Goal: Find specific page/section: Find specific page/section

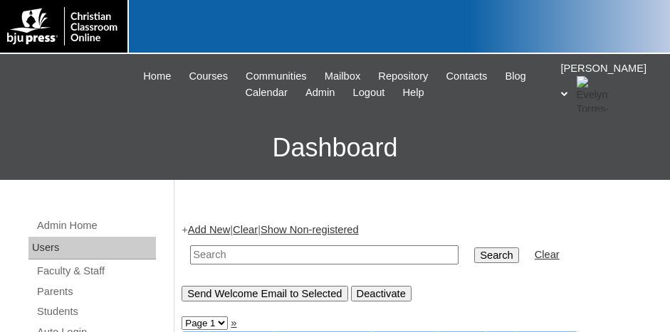
scroll to position [142, 0]
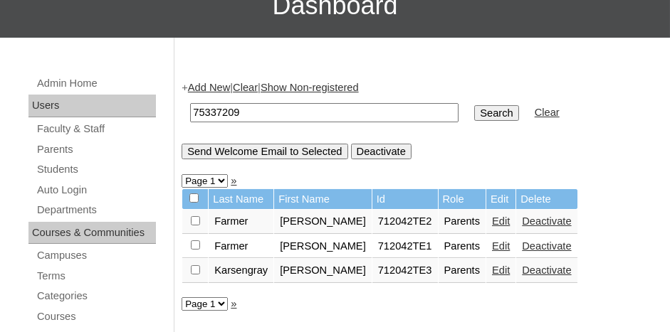
type input "75337209"
click at [474, 105] on input "Search" at bounding box center [496, 113] width 44 height 16
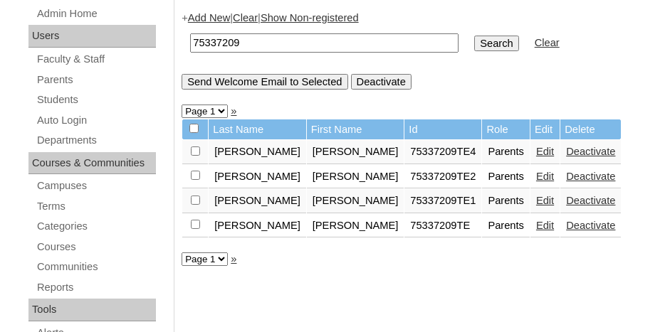
scroll to position [214, 0]
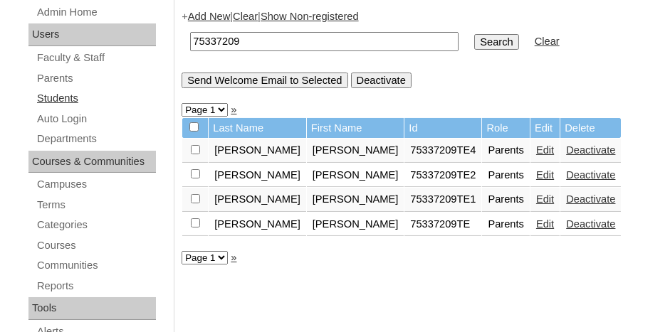
click at [62, 98] on link "Students" at bounding box center [96, 99] width 120 height 18
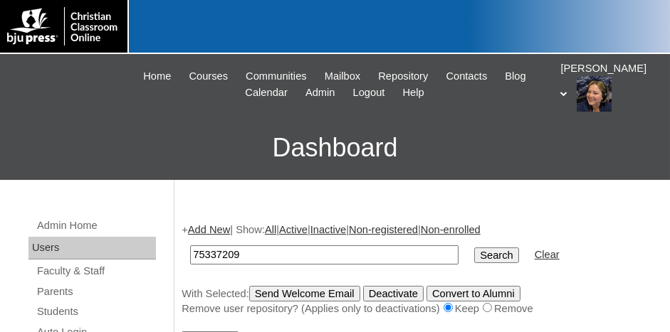
type input "75337209"
click at [474, 248] on input "Search" at bounding box center [496, 256] width 44 height 16
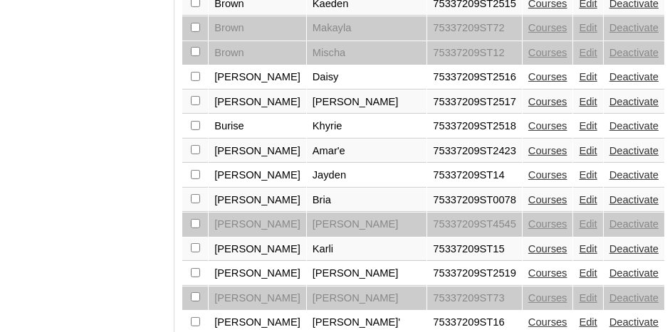
scroll to position [1268, 0]
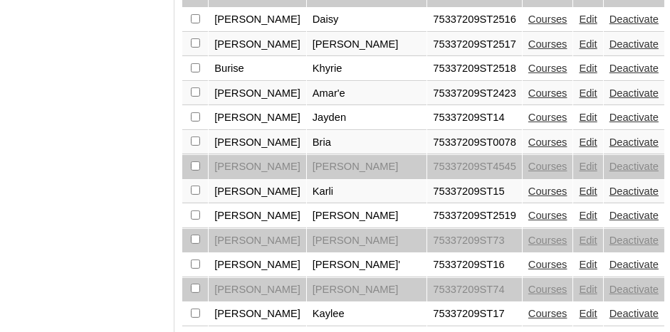
select select "admin_students.php?q=75337209&submit=Search&page=2"
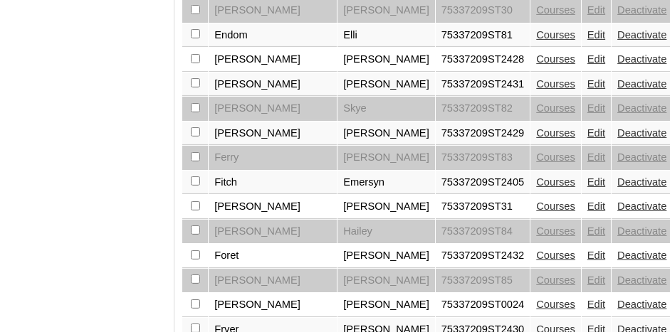
scroll to position [1279, 0]
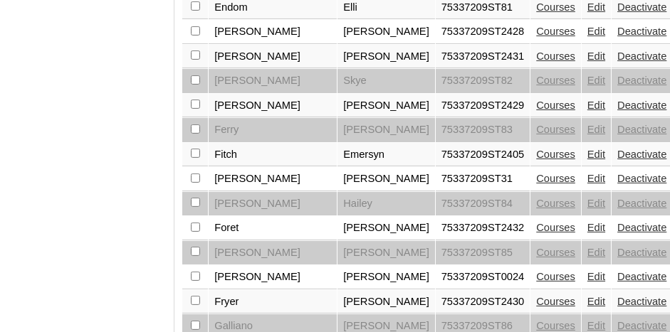
select select "admin_students.php?q=75337209&submit=Search&page=5"
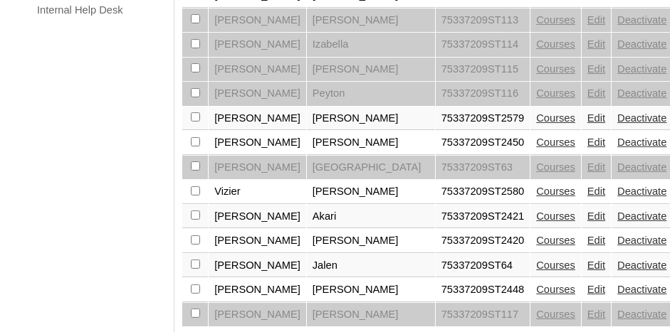
scroll to position [1172, 0]
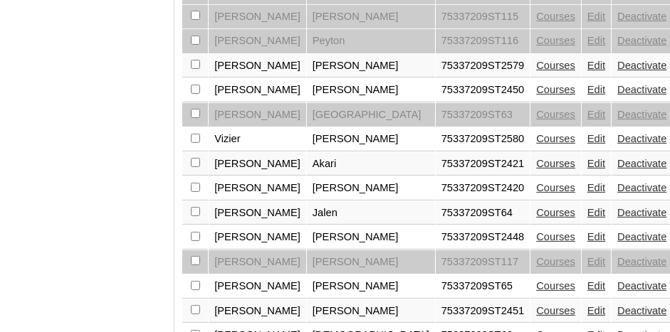
select select "admin_students.php?q=75337209&submit=Search&page=4"
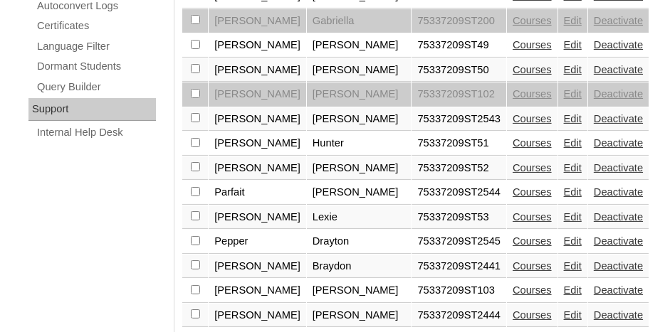
scroll to position [1068, 0]
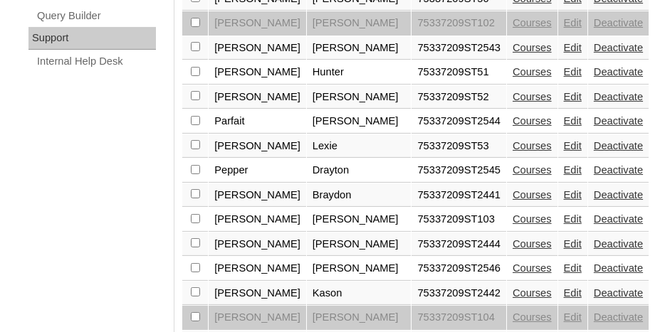
click at [564, 140] on link "Edit" at bounding box center [573, 145] width 18 height 11
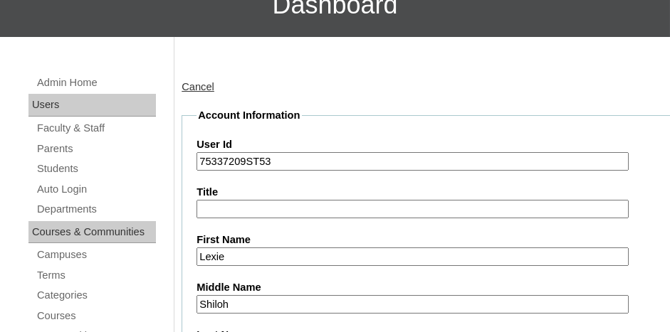
scroll to position [142, 0]
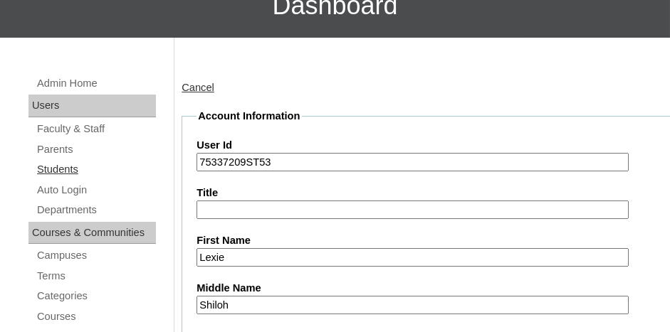
click at [58, 164] on link "Students" at bounding box center [96, 170] width 120 height 18
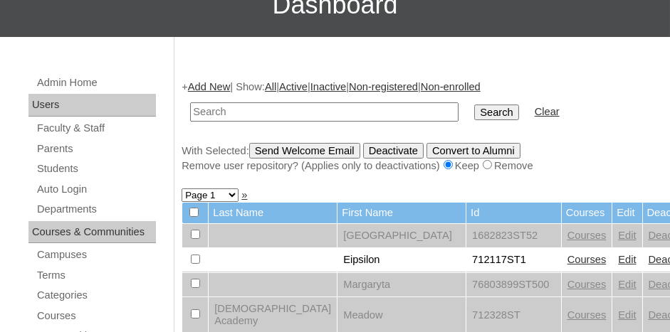
scroll to position [142, 0]
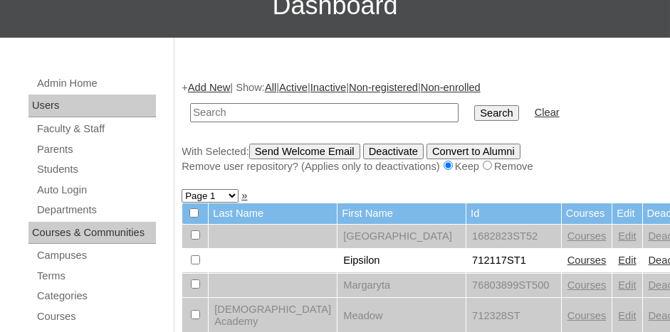
click at [247, 101] on td at bounding box center [324, 112] width 283 height 33
click at [246, 103] on input "text" at bounding box center [324, 112] width 268 height 19
type input "lexie"
click at [474, 105] on input "Search" at bounding box center [496, 113] width 44 height 16
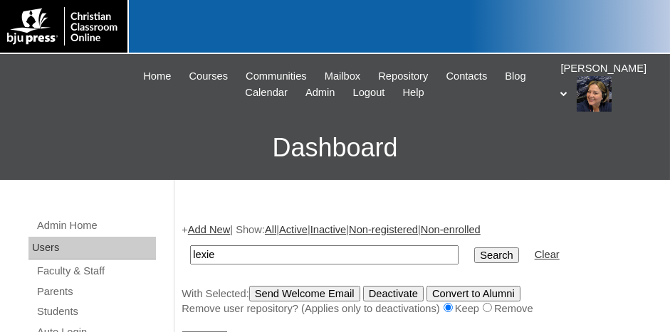
click at [568, 91] on icon at bounding box center [564, 93] width 7 height 5
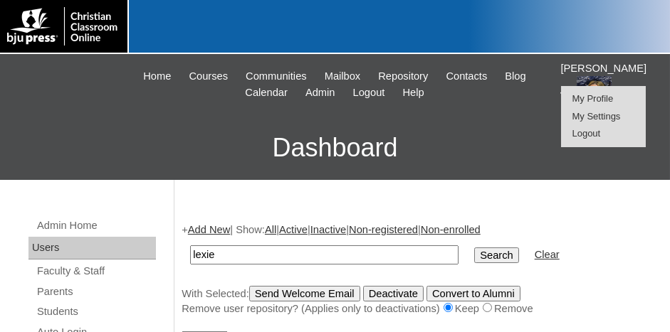
click at [586, 136] on span "Logout" at bounding box center [586, 133] width 28 height 11
